Goal: Contribute content: Contribute content

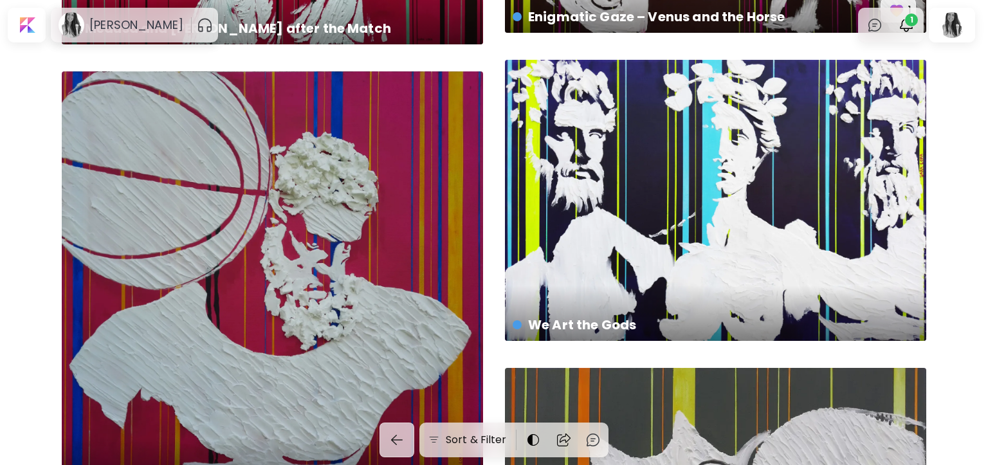
scroll to position [257, 0]
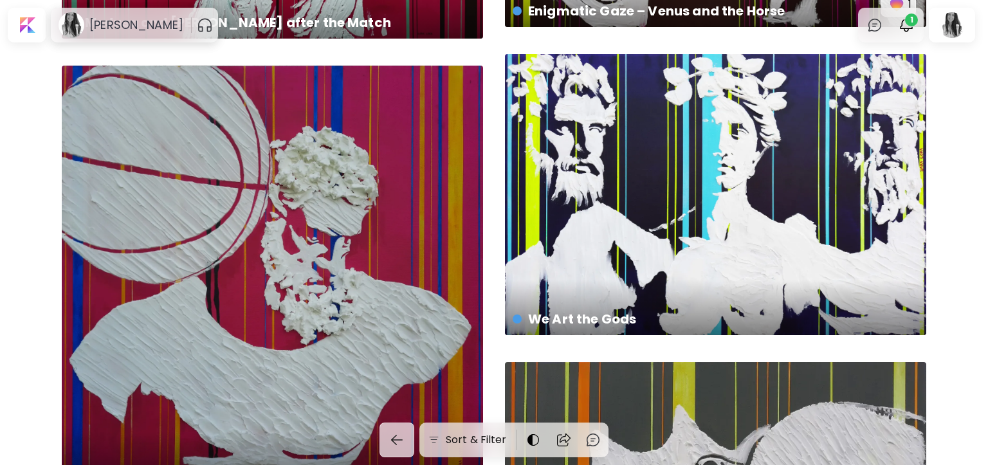
click at [385, 142] on div "The Weight of Expectations II € 790 | 60 x 60 cm" at bounding box center [272, 276] width 421 height 421
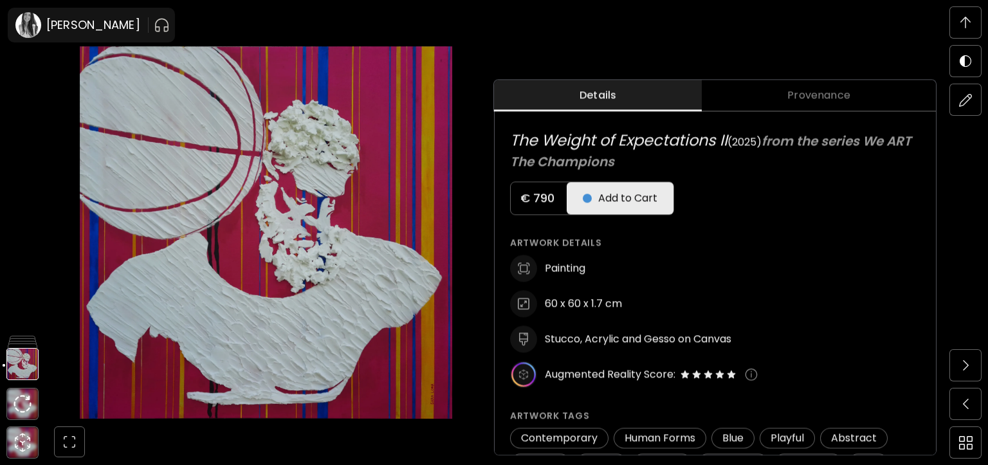
scroll to position [515, 0]
click at [959, 97] on img at bounding box center [966, 100] width 14 height 14
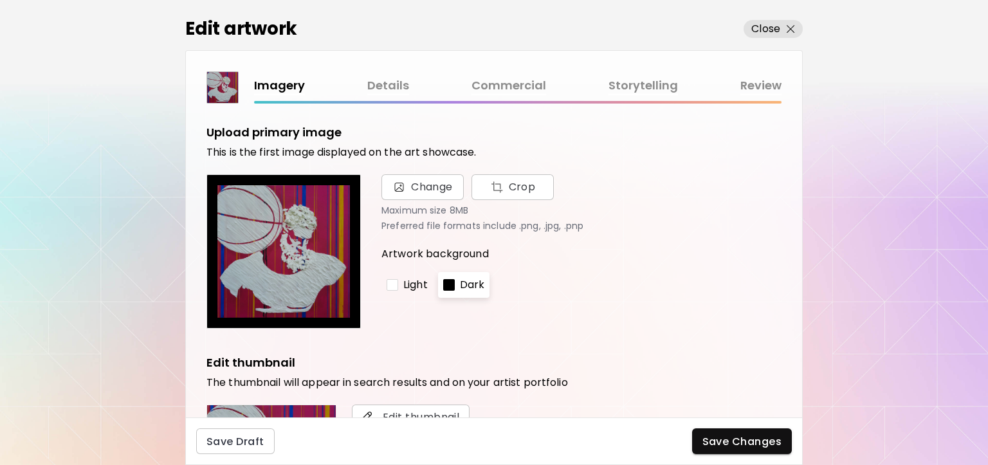
click at [492, 89] on link "Commercial" at bounding box center [509, 86] width 75 height 19
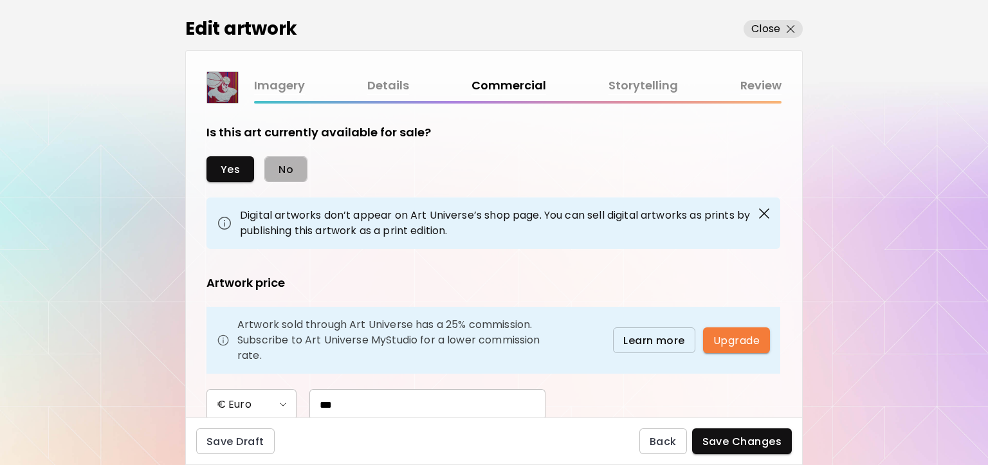
click at [296, 173] on button "No" at bounding box center [285, 169] width 43 height 26
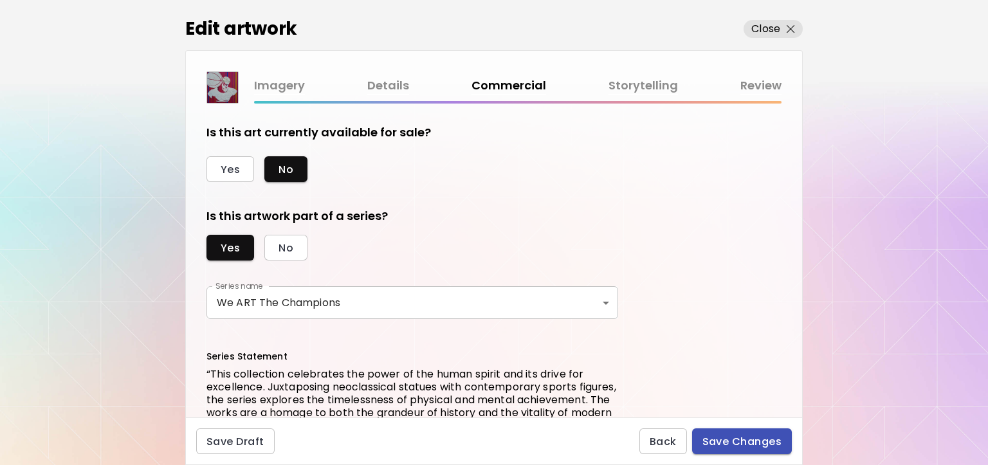
click at [721, 428] on span "Save Changes" at bounding box center [743, 442] width 80 height 14
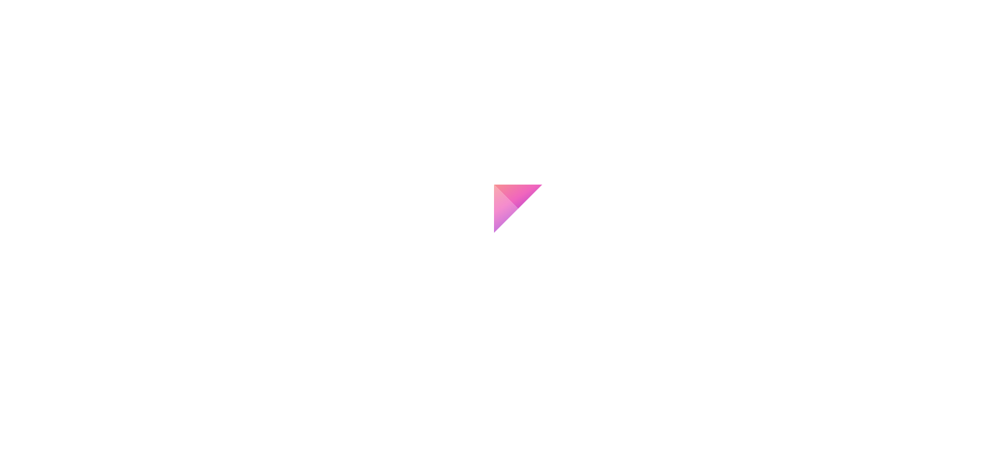
click at [744, 86] on div at bounding box center [494, 232] width 988 height 465
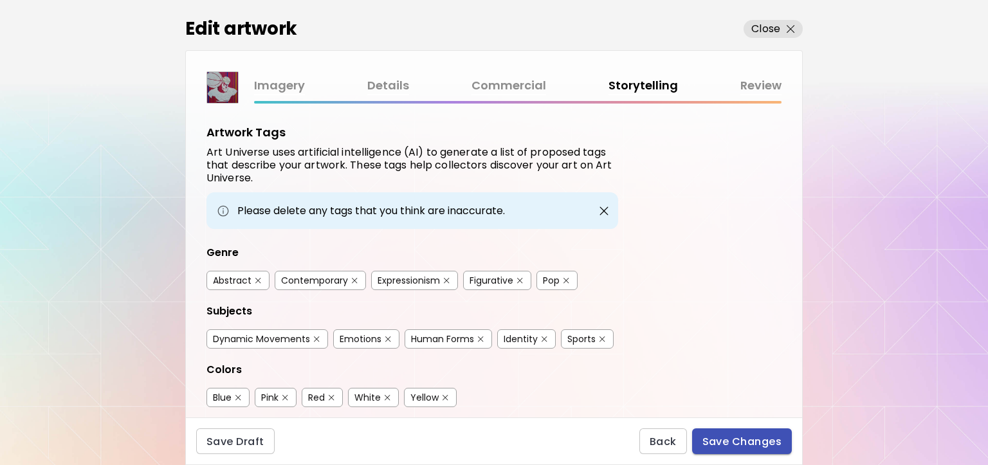
click at [721, 428] on span "Save Changes" at bounding box center [743, 442] width 80 height 14
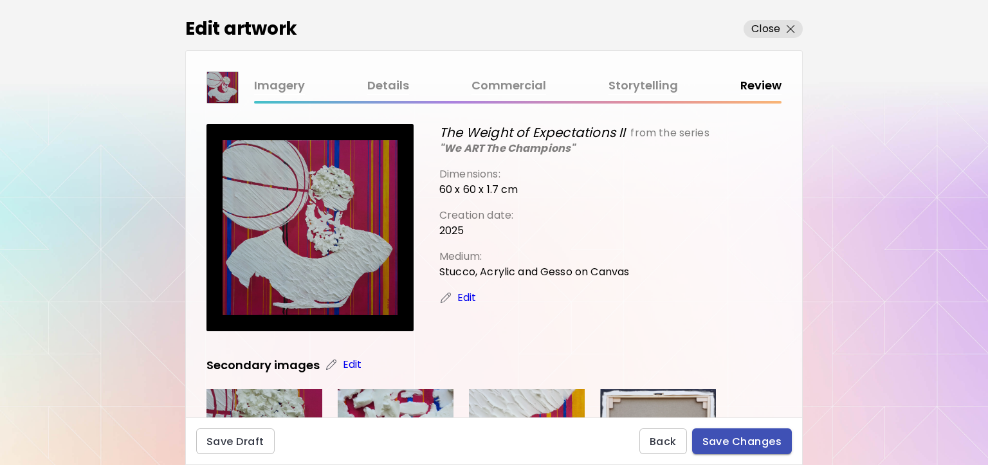
click at [721, 428] on span "Save Changes" at bounding box center [743, 442] width 80 height 14
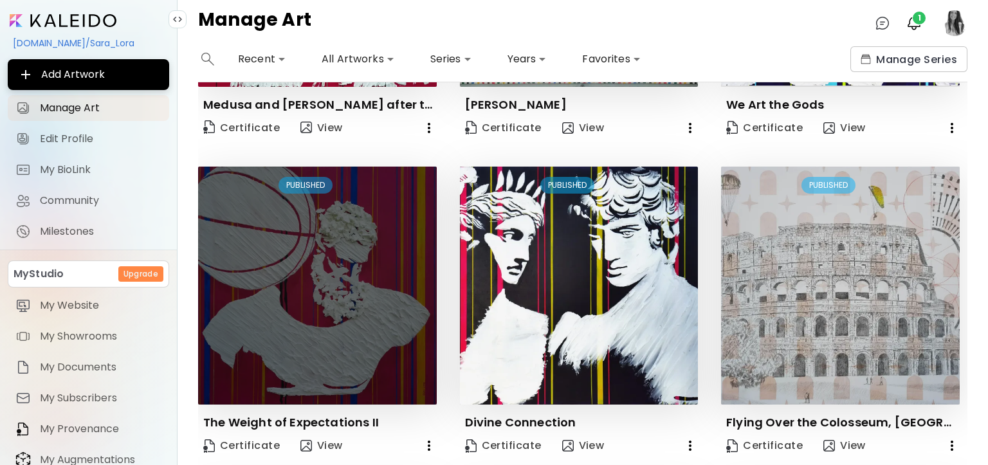
scroll to position [322, 0]
